Goal: Information Seeking & Learning: Check status

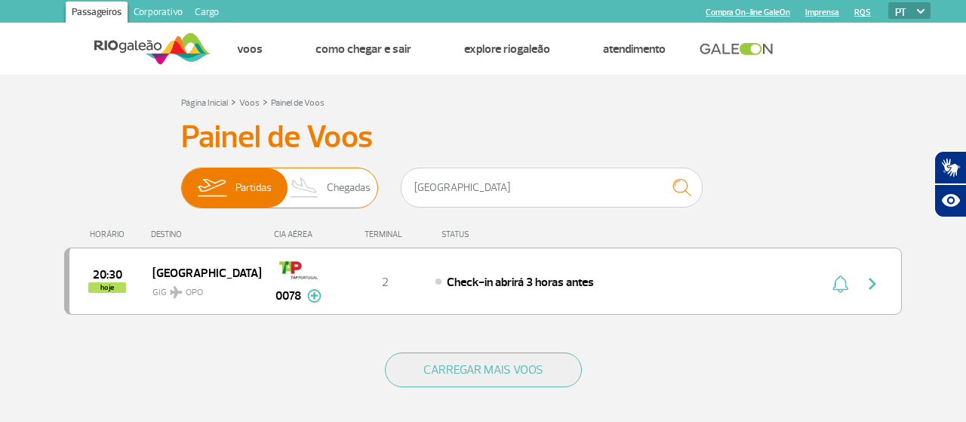
click at [342, 193] on span "Chegadas" at bounding box center [349, 187] width 44 height 39
click at [181, 180] on input "Partidas Chegadas" at bounding box center [181, 180] width 0 height 0
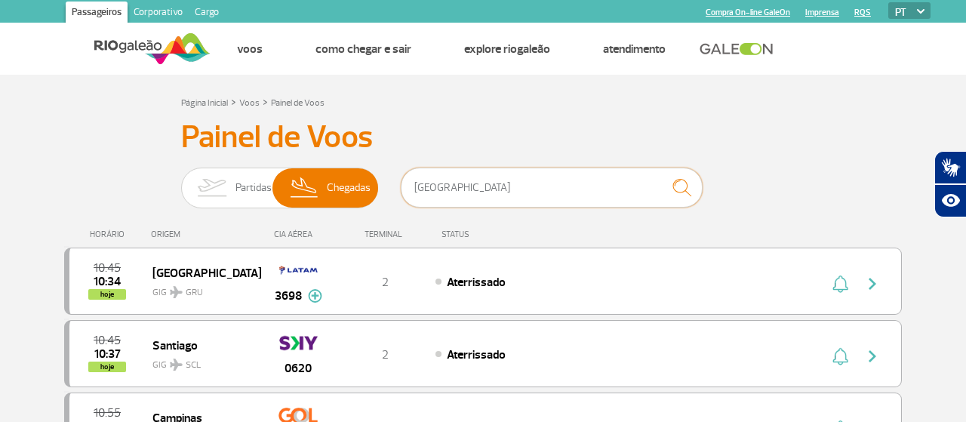
click at [484, 177] on input "[GEOGRAPHIC_DATA]" at bounding box center [552, 187] width 302 height 40
drag, startPoint x: 478, startPoint y: 183, endPoint x: 316, endPoint y: 186, distance: 161.5
click at [401, 186] on input "[GEOGRAPHIC_DATA]" at bounding box center [552, 187] width 302 height 40
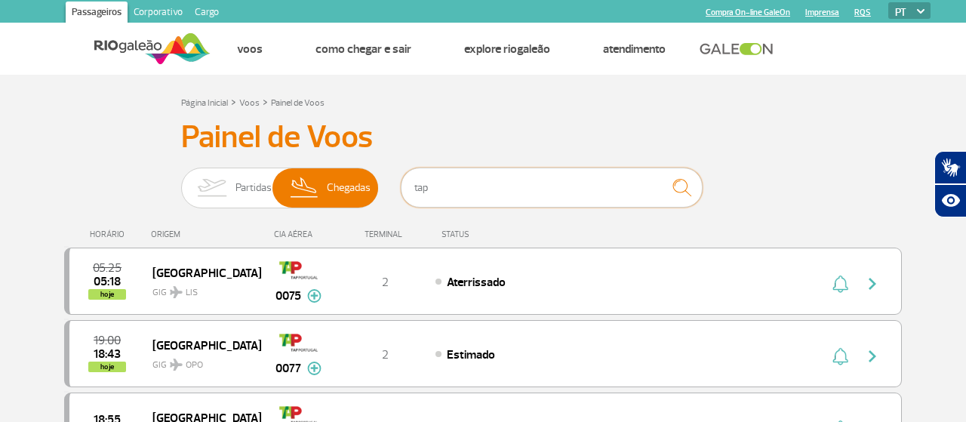
type input "tap"
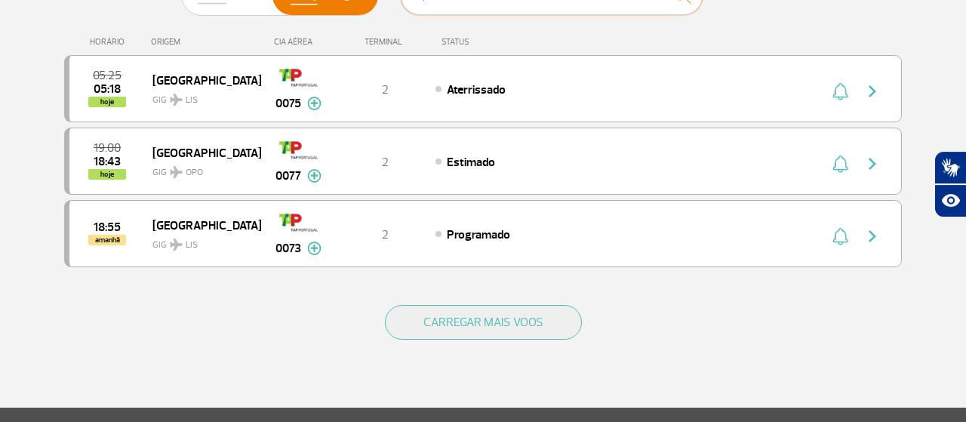
scroll to position [197, 0]
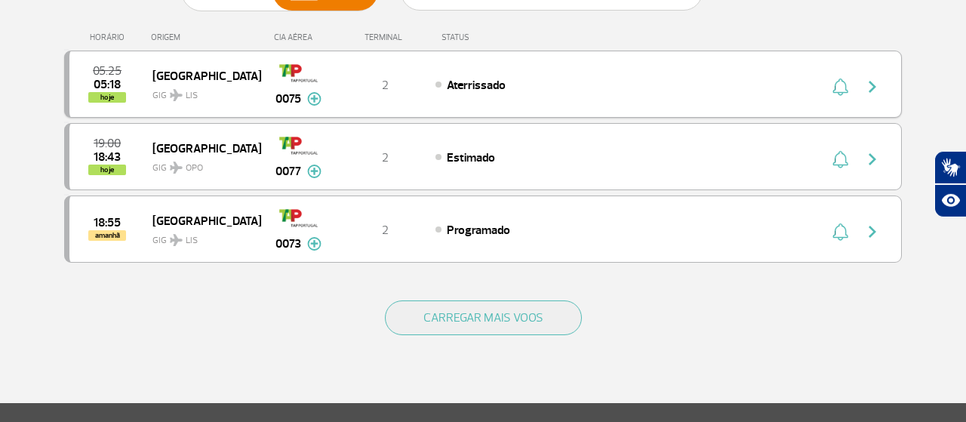
click at [315, 99] on img at bounding box center [314, 99] width 14 height 14
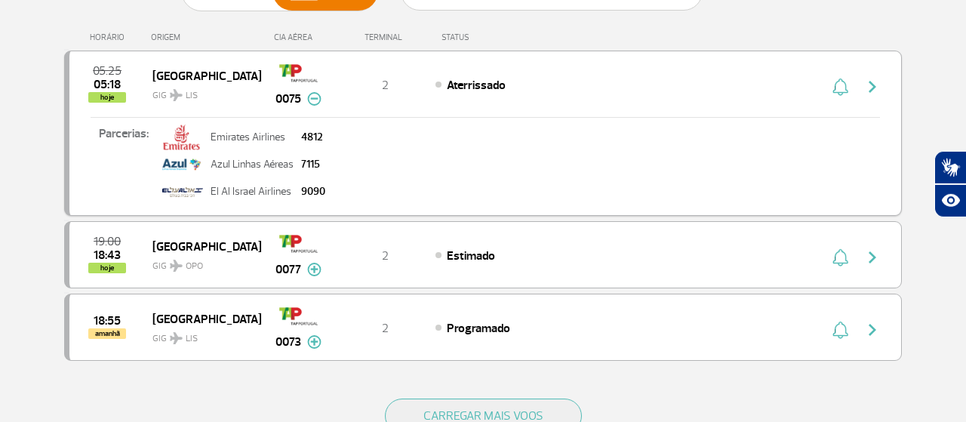
click at [870, 90] on img "button" at bounding box center [872, 87] width 18 height 18
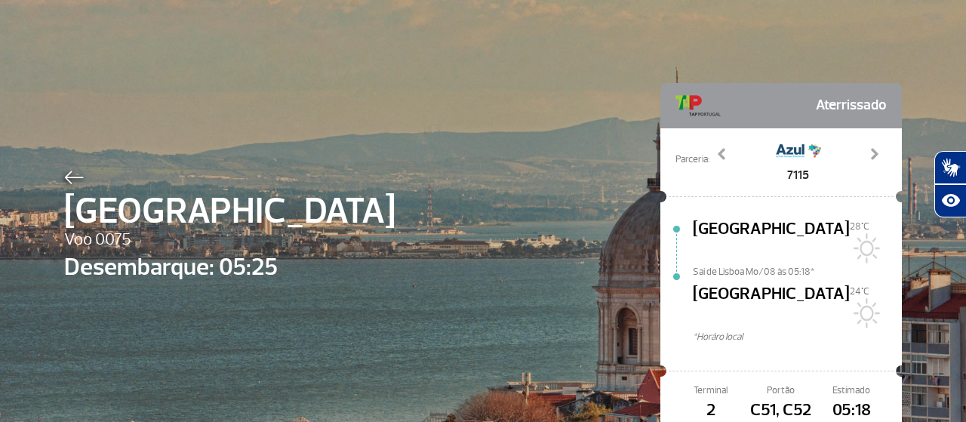
click at [68, 175] on img at bounding box center [74, 178] width 20 height 14
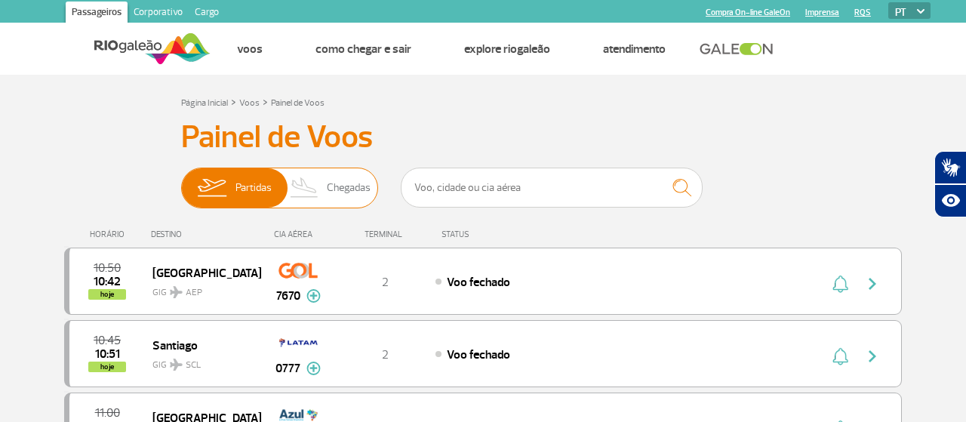
click at [334, 193] on span "Chegadas" at bounding box center [349, 187] width 44 height 39
click at [181, 180] on input "Partidas Chegadas" at bounding box center [181, 180] width 0 height 0
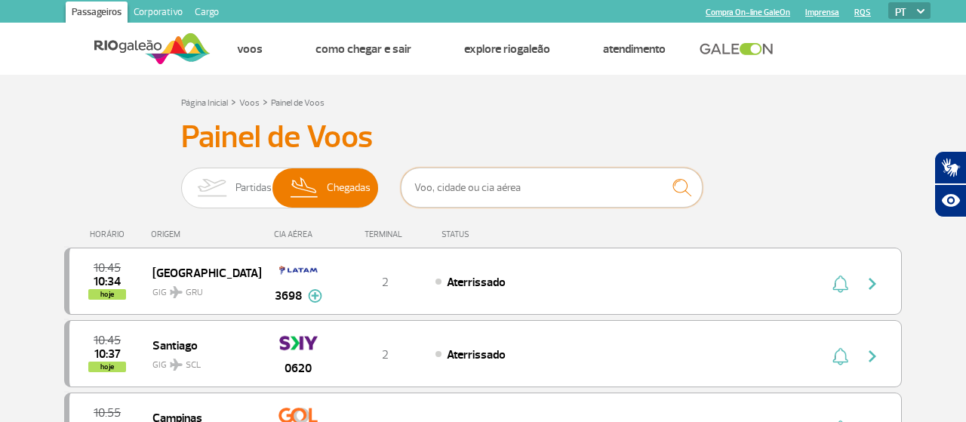
click at [497, 178] on input "text" at bounding box center [552, 187] width 302 height 40
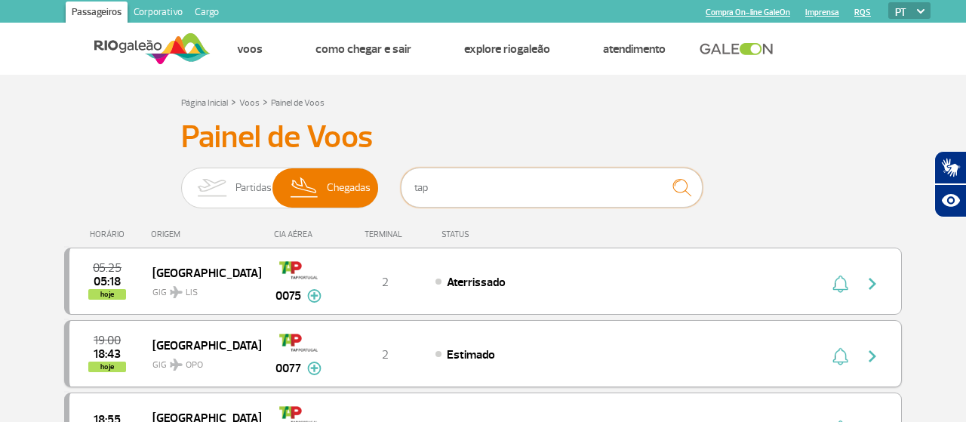
type input "tap"
click at [877, 355] on img "button" at bounding box center [872, 356] width 18 height 18
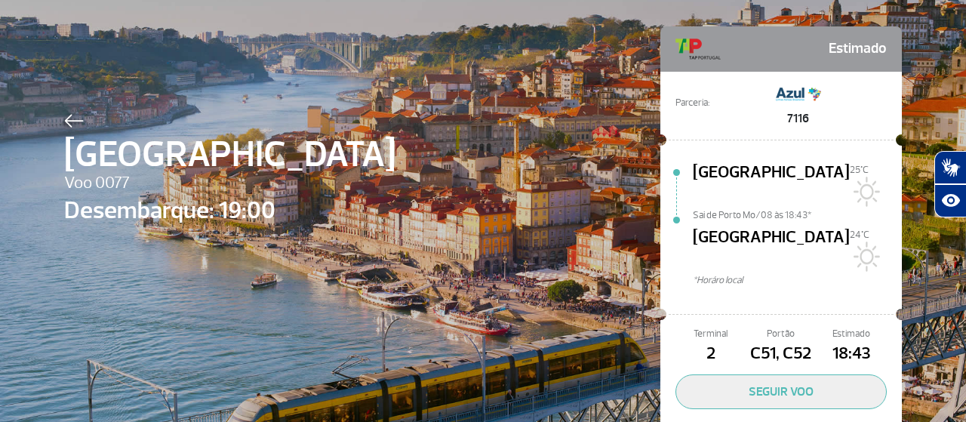
scroll to position [61, 0]
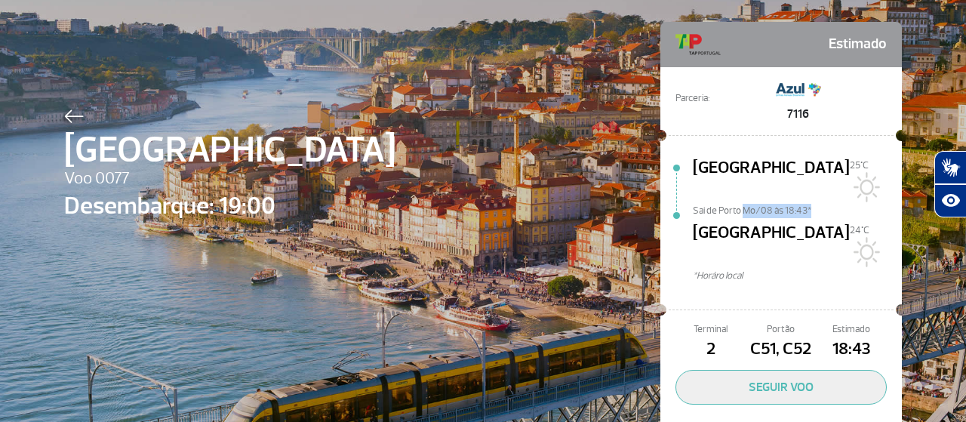
drag, startPoint x: 743, startPoint y: 195, endPoint x: 811, endPoint y: 191, distance: 68.0
click at [811, 204] on span "Sai de Porto Mo/08 às 18:43*" at bounding box center [797, 209] width 209 height 11
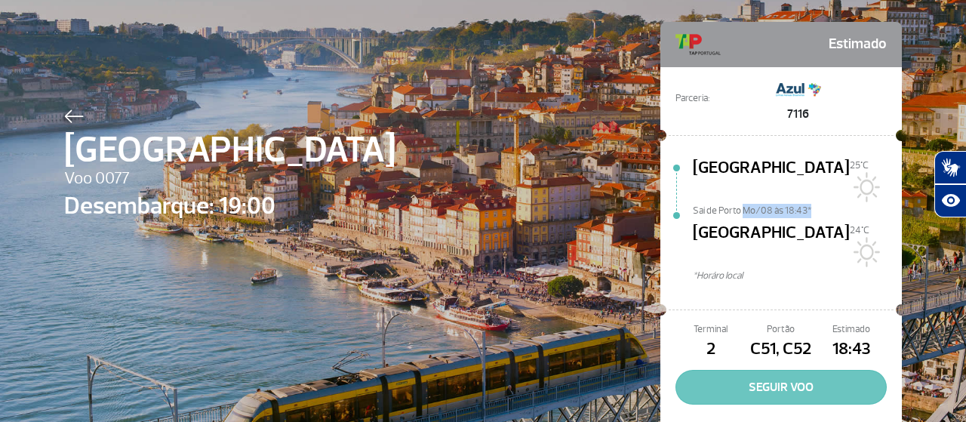
click at [837, 370] on button "SEGUIR VOO" at bounding box center [780, 387] width 211 height 35
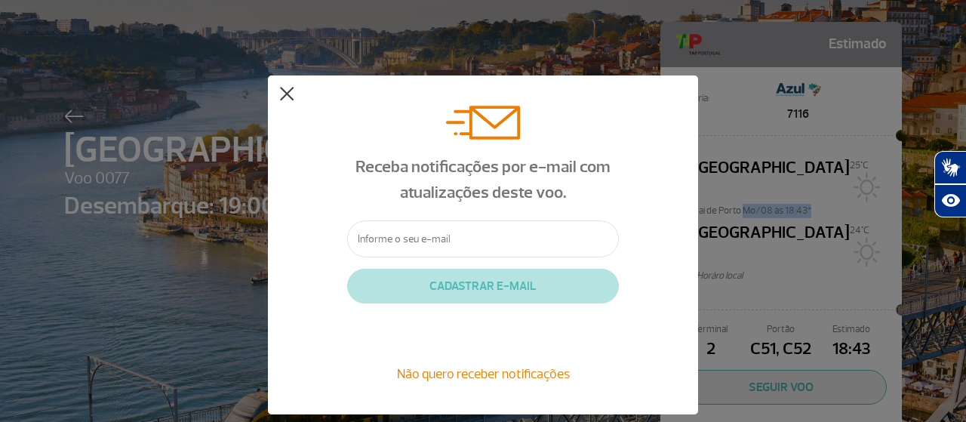
drag, startPoint x: 286, startPoint y: 102, endPoint x: 339, endPoint y: 88, distance: 54.5
click at [285, 99] on button at bounding box center [286, 94] width 15 height 15
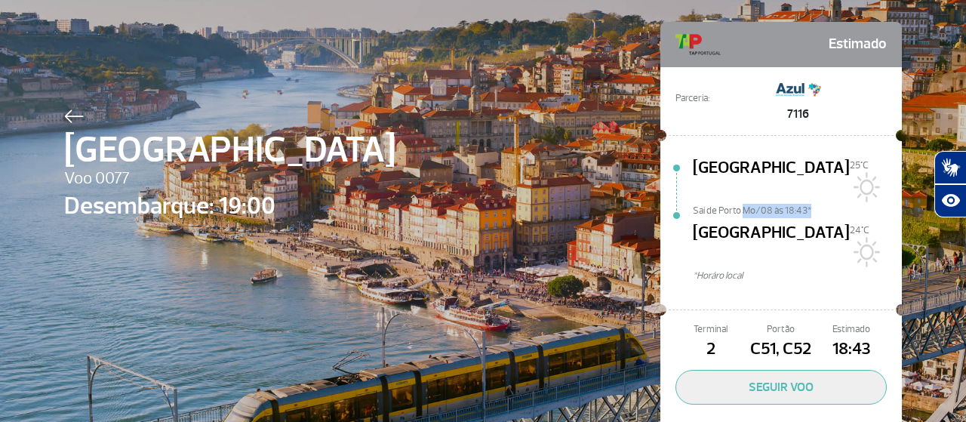
click at [70, 109] on img at bounding box center [74, 116] width 20 height 14
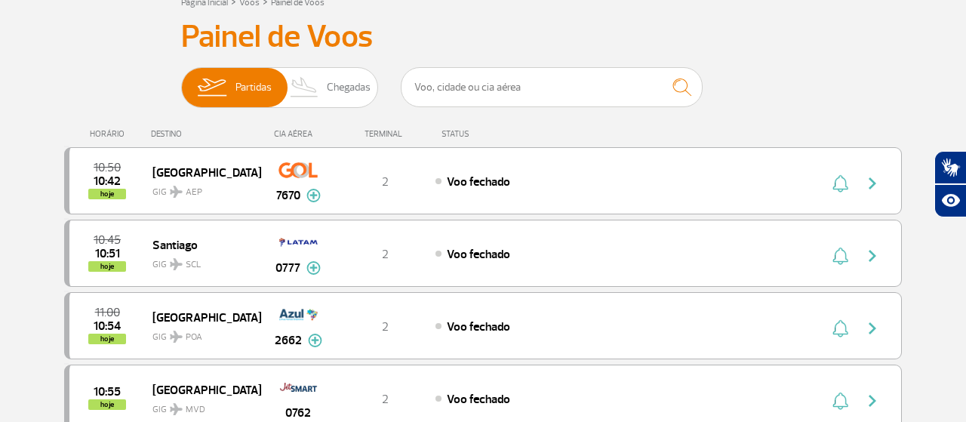
scroll to position [88, 0]
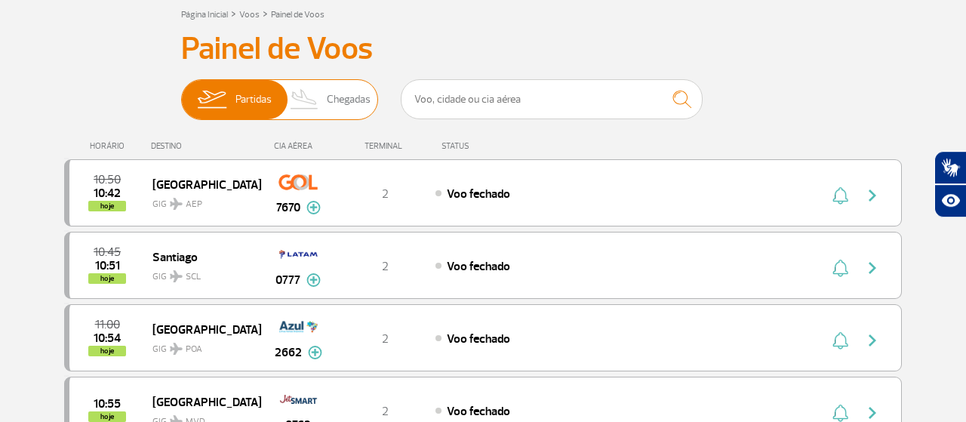
click at [313, 85] on img at bounding box center [304, 99] width 45 height 39
click at [181, 92] on input "Partidas Chegadas" at bounding box center [181, 92] width 0 height 0
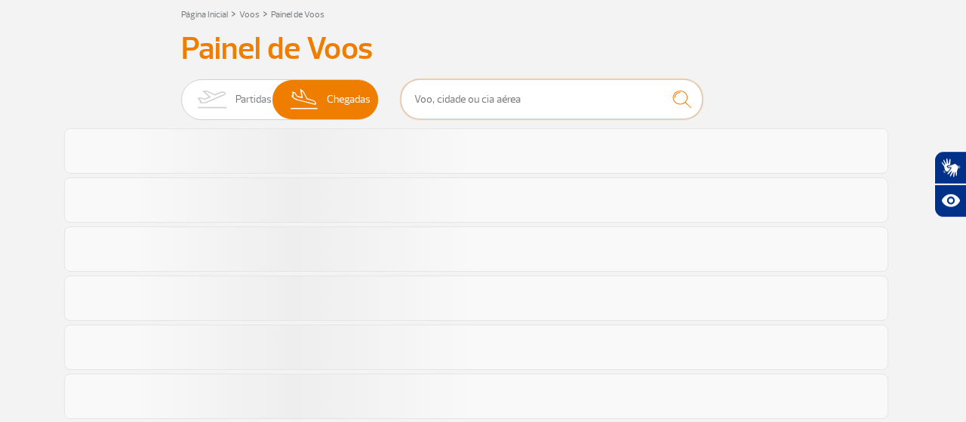
click at [512, 97] on input "text" at bounding box center [552, 99] width 302 height 40
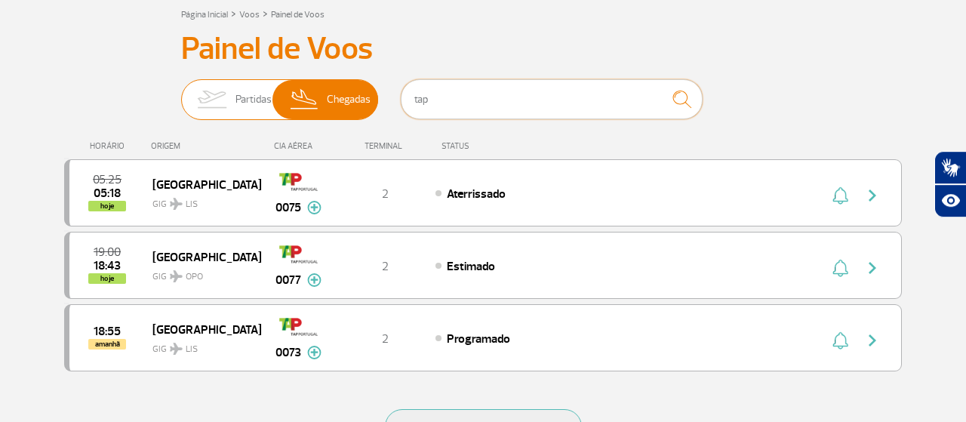
type input "tap"
click at [355, 99] on span "Chegadas" at bounding box center [349, 99] width 44 height 39
click at [181, 92] on input "Partidas Chegadas" at bounding box center [181, 92] width 0 height 0
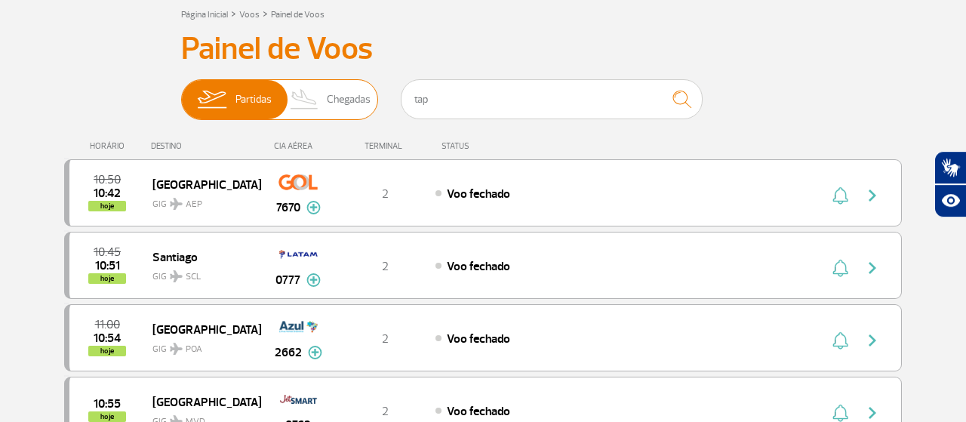
click at [330, 103] on span "Chegadas" at bounding box center [349, 99] width 44 height 39
click at [181, 92] on input "Partidas Chegadas" at bounding box center [181, 92] width 0 height 0
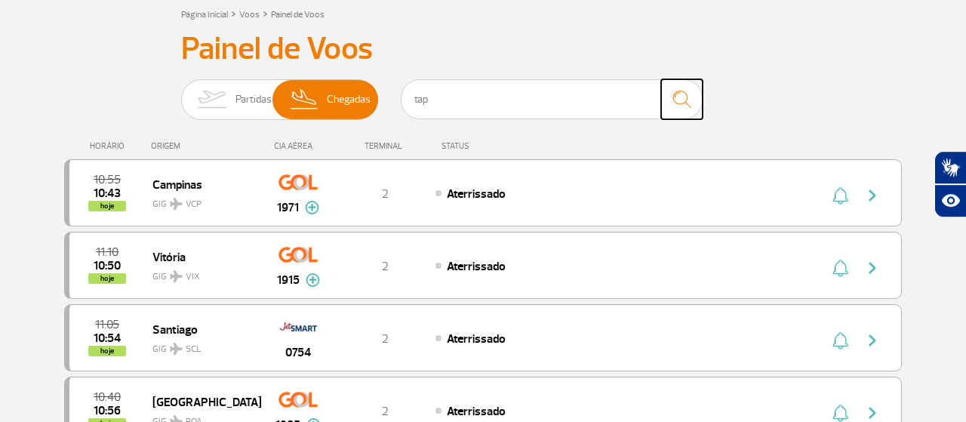
click at [692, 102] on img "submit" at bounding box center [681, 99] width 32 height 31
click at [677, 100] on img "submit" at bounding box center [681, 99] width 32 height 31
click at [432, 109] on input "tap" at bounding box center [552, 99] width 302 height 40
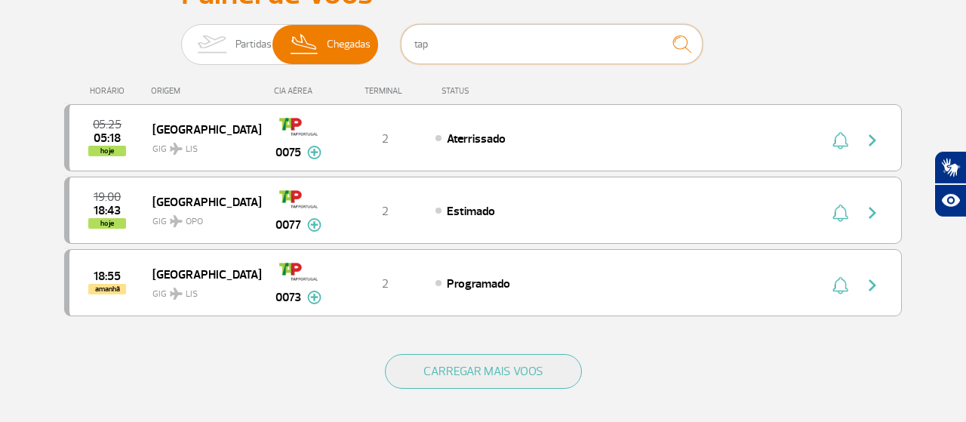
scroll to position [185, 0]
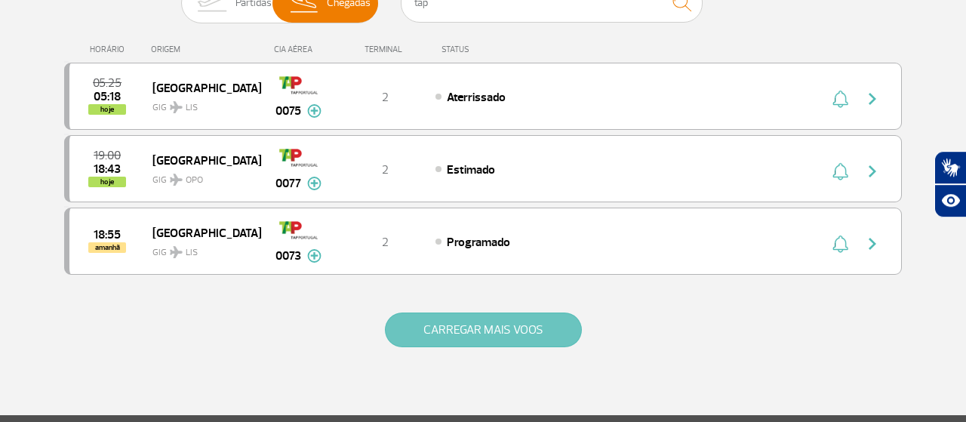
click at [461, 330] on button "CARREGAR MAIS VOOS" at bounding box center [483, 329] width 197 height 35
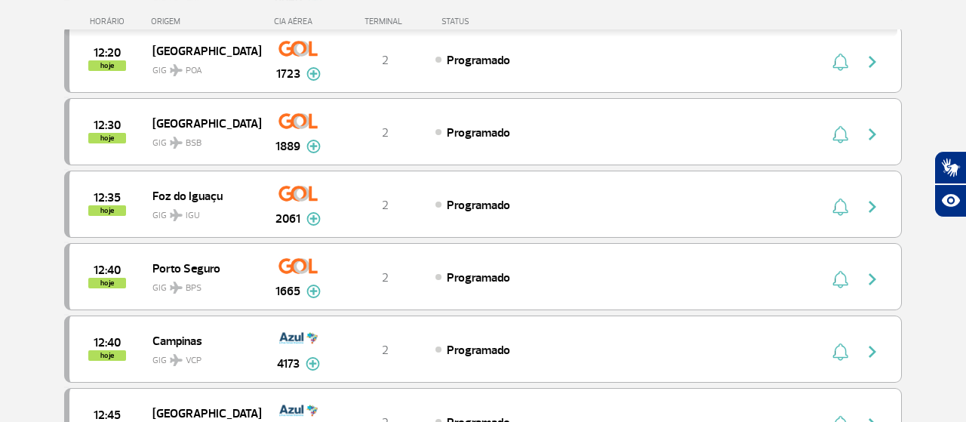
scroll to position [0, 0]
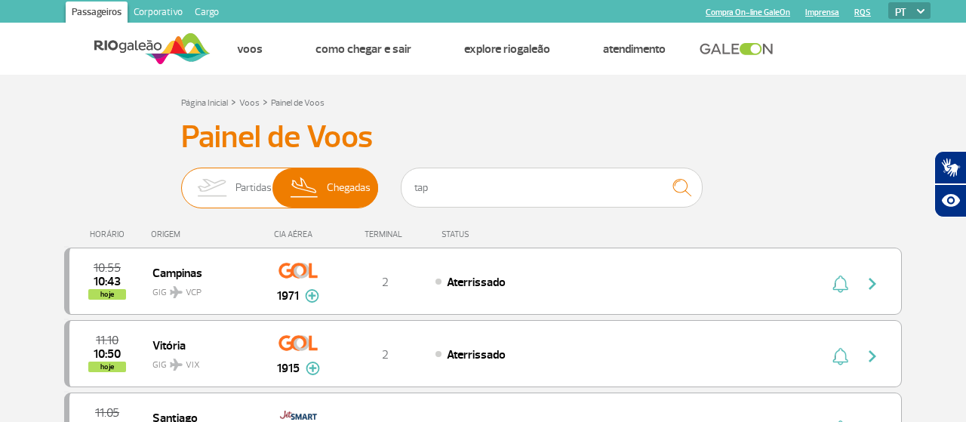
click at [233, 195] on img at bounding box center [212, 187] width 48 height 39
click at [181, 180] on input "Partidas Chegadas" at bounding box center [181, 180] width 0 height 0
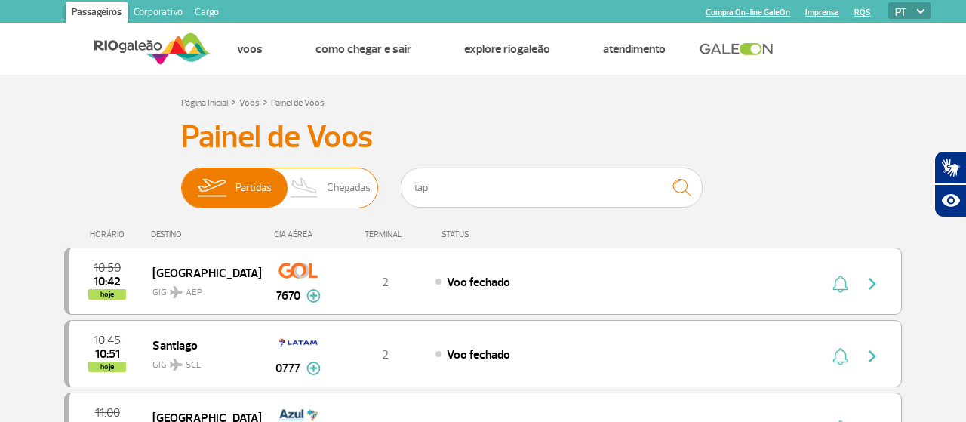
click at [341, 195] on span "Chegadas" at bounding box center [349, 187] width 44 height 39
click at [181, 180] on input "Partidas Chegadas" at bounding box center [181, 180] width 0 height 0
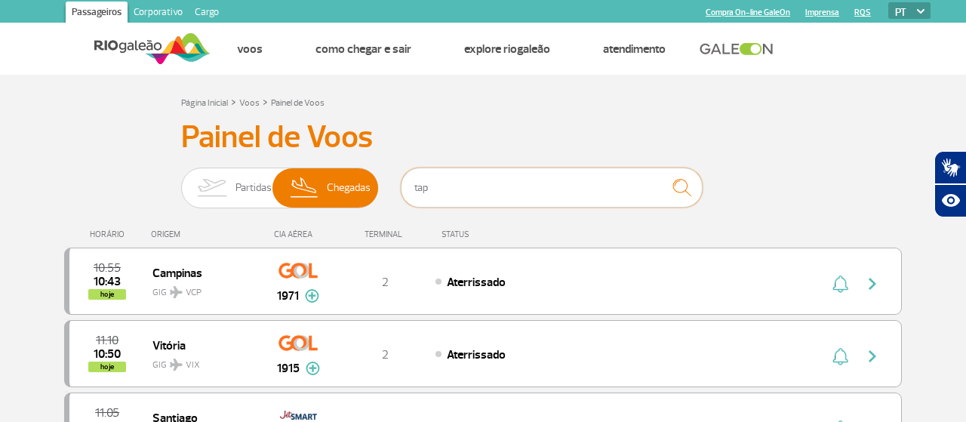
click at [503, 193] on input "tap" at bounding box center [552, 187] width 302 height 40
